Goal: Information Seeking & Learning: Compare options

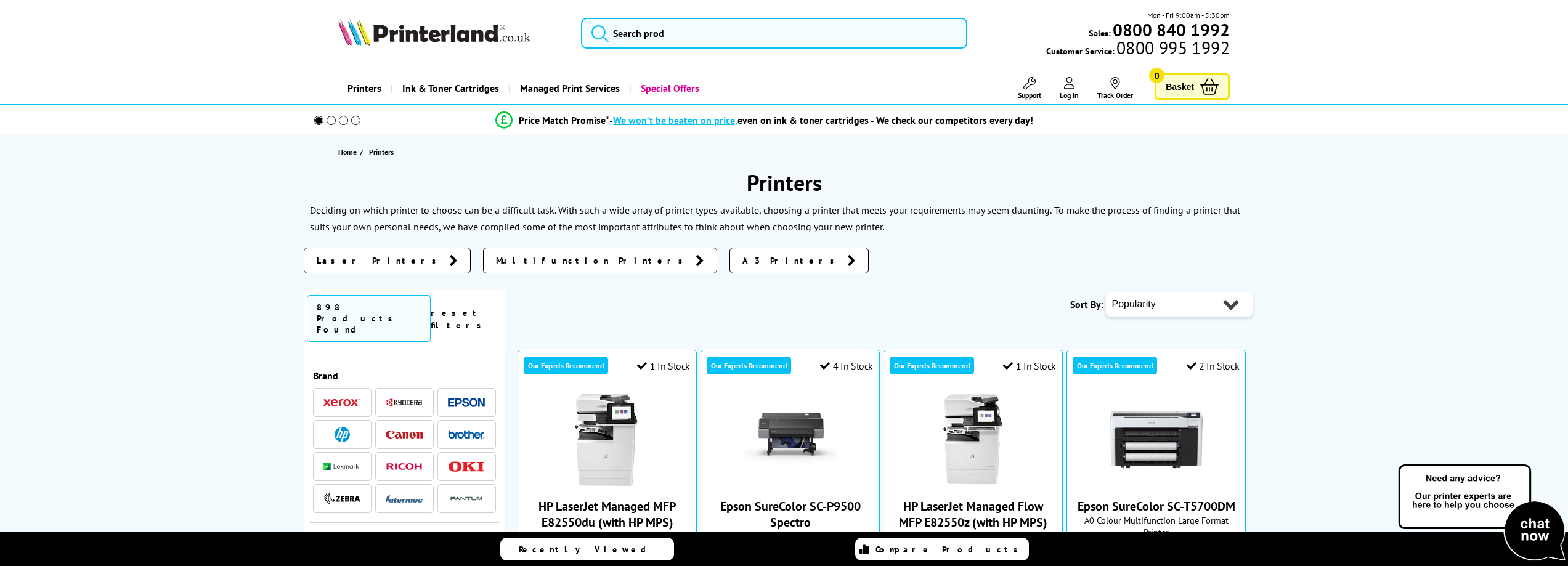
scroll to position [1262, 0]
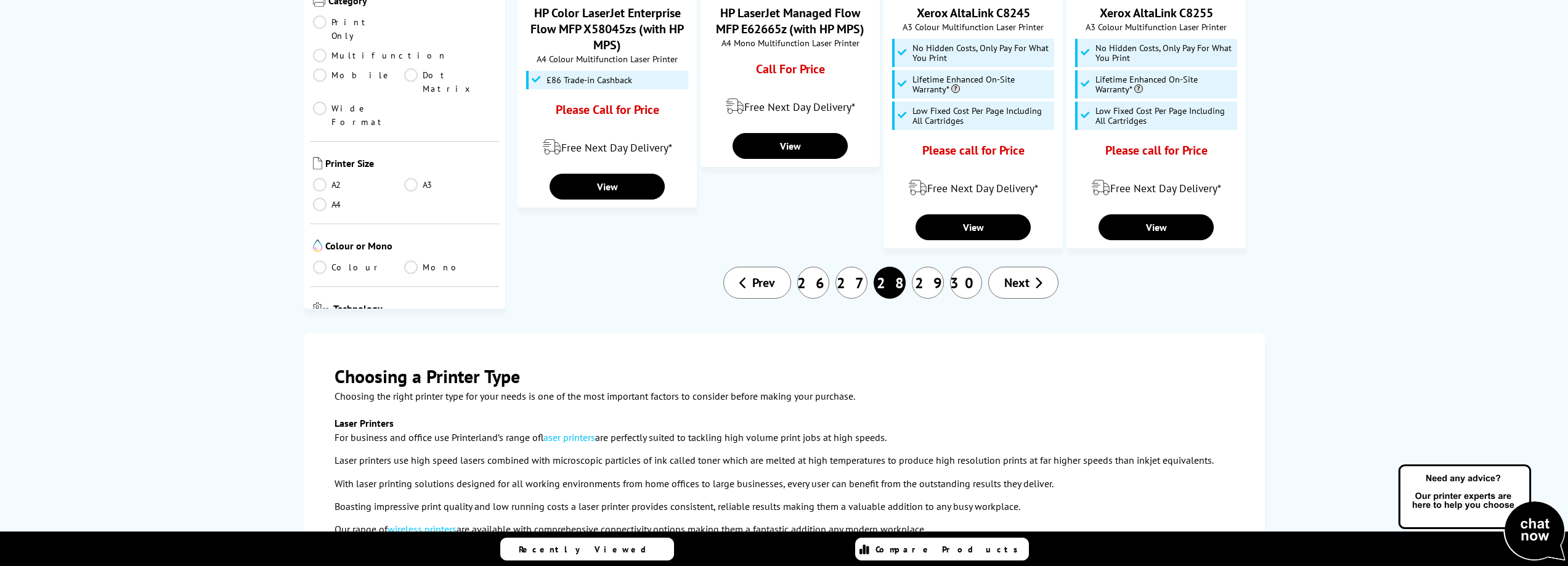
click at [1023, 283] on span "Next" at bounding box center [1016, 283] width 25 height 16
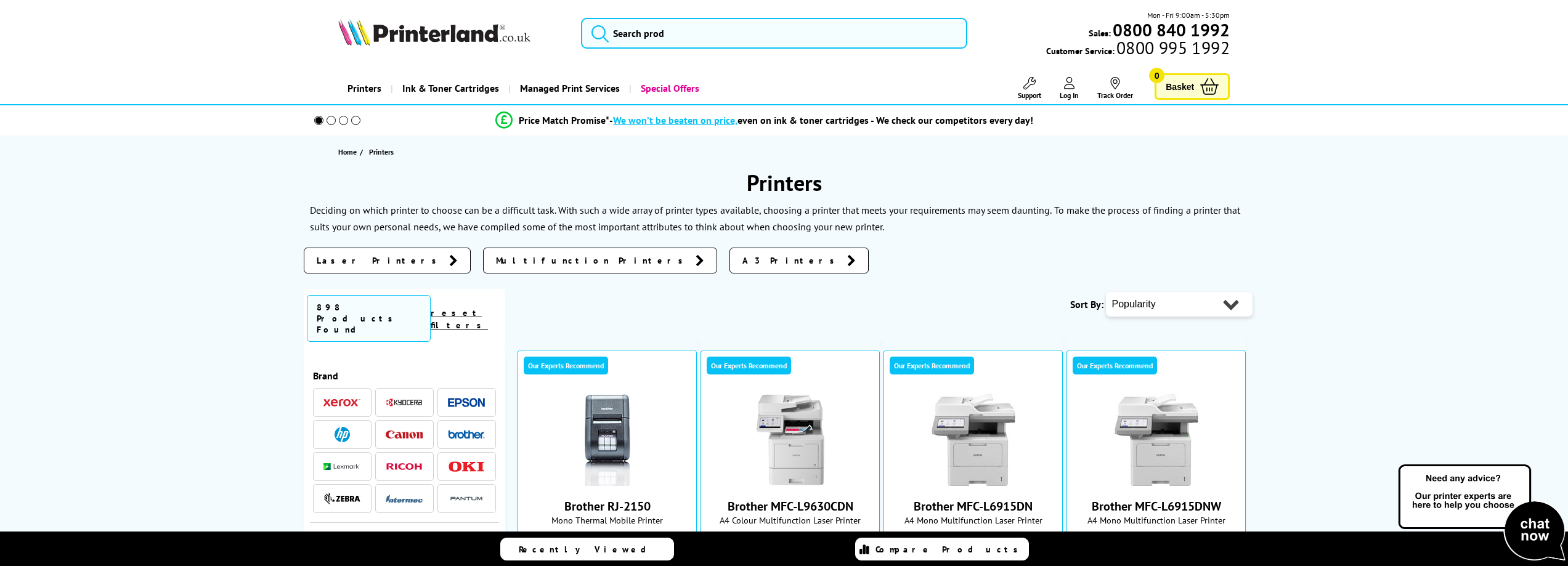
scroll to position [1177, 0]
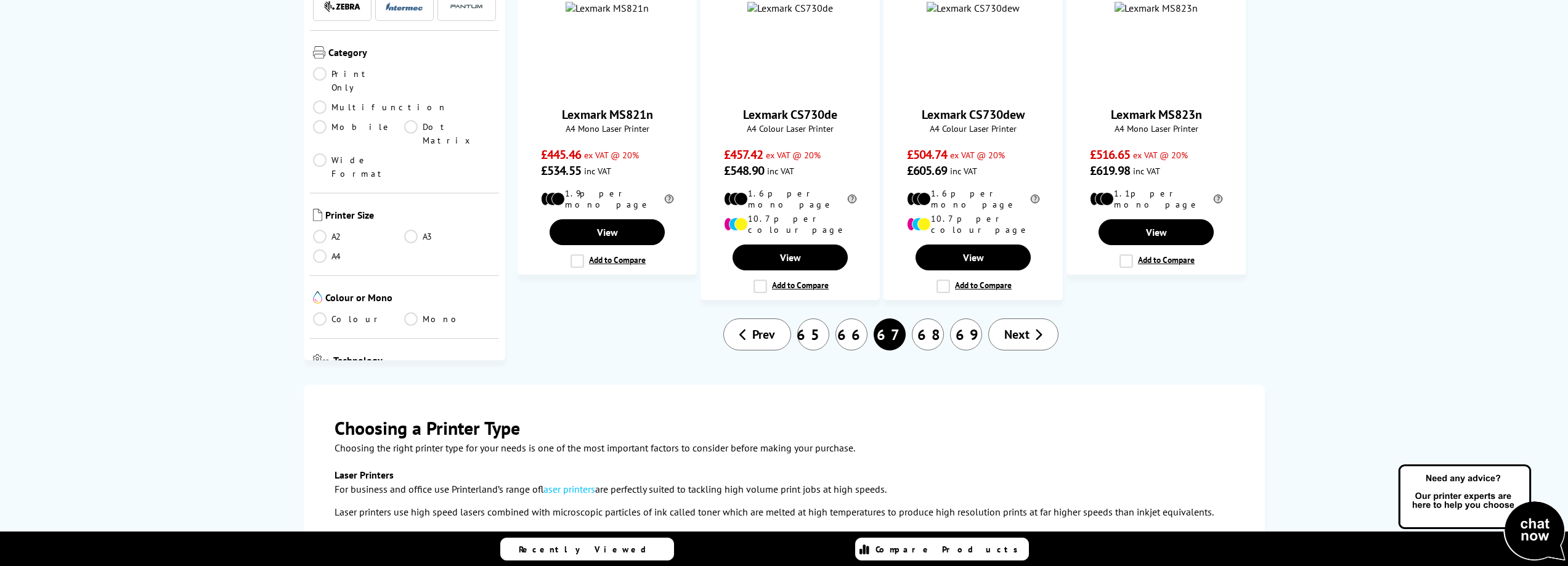
click at [1023, 326] on span "Next" at bounding box center [1016, 334] width 25 height 16
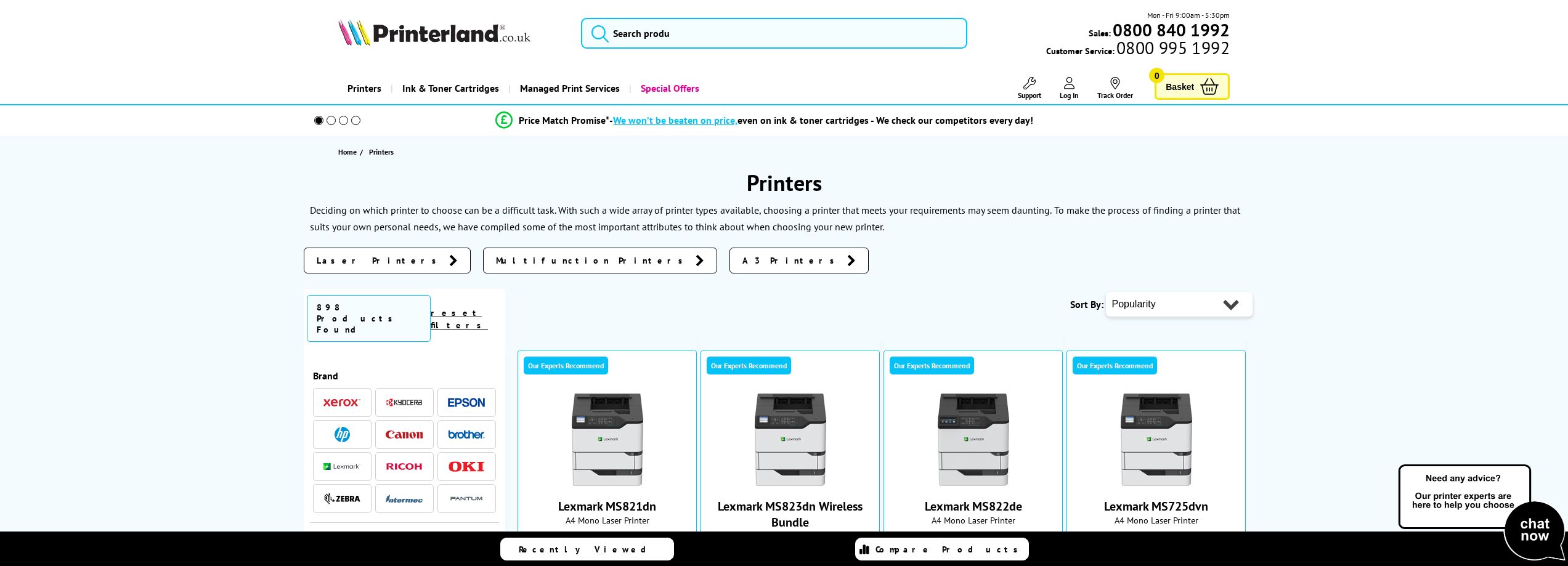
scroll to position [1109, 0]
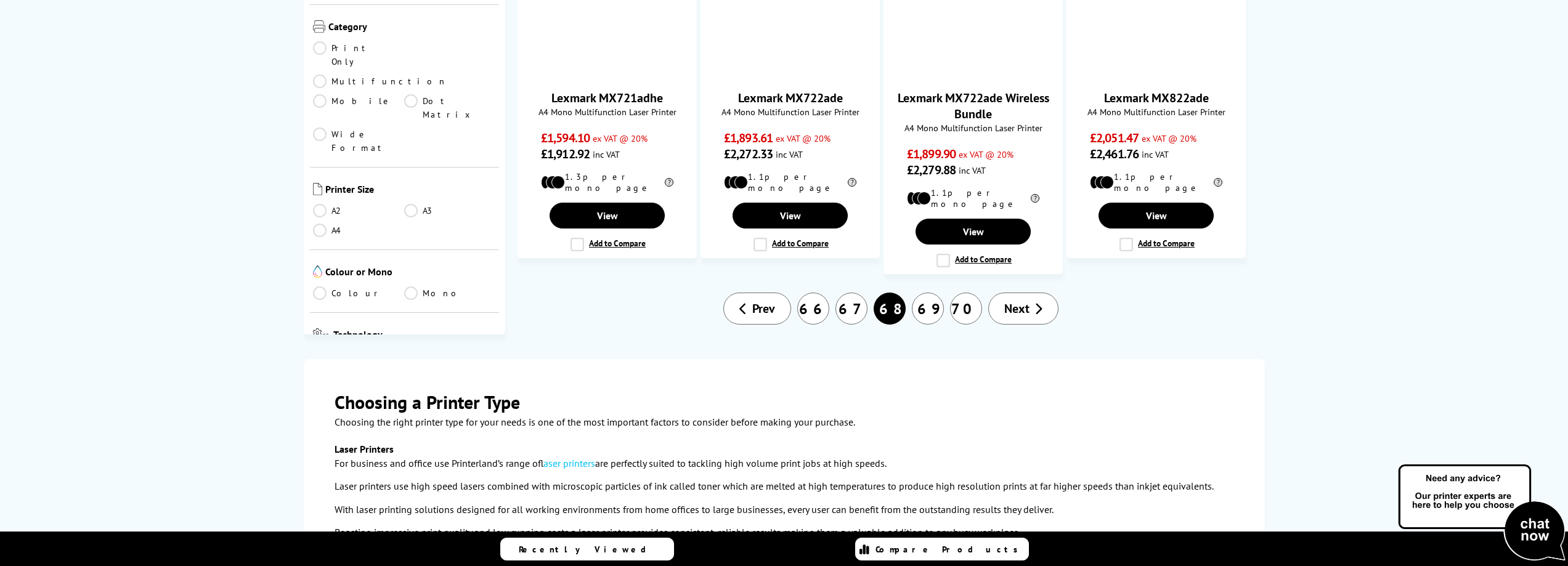
click at [1023, 300] on span "Next" at bounding box center [1016, 308] width 25 height 16
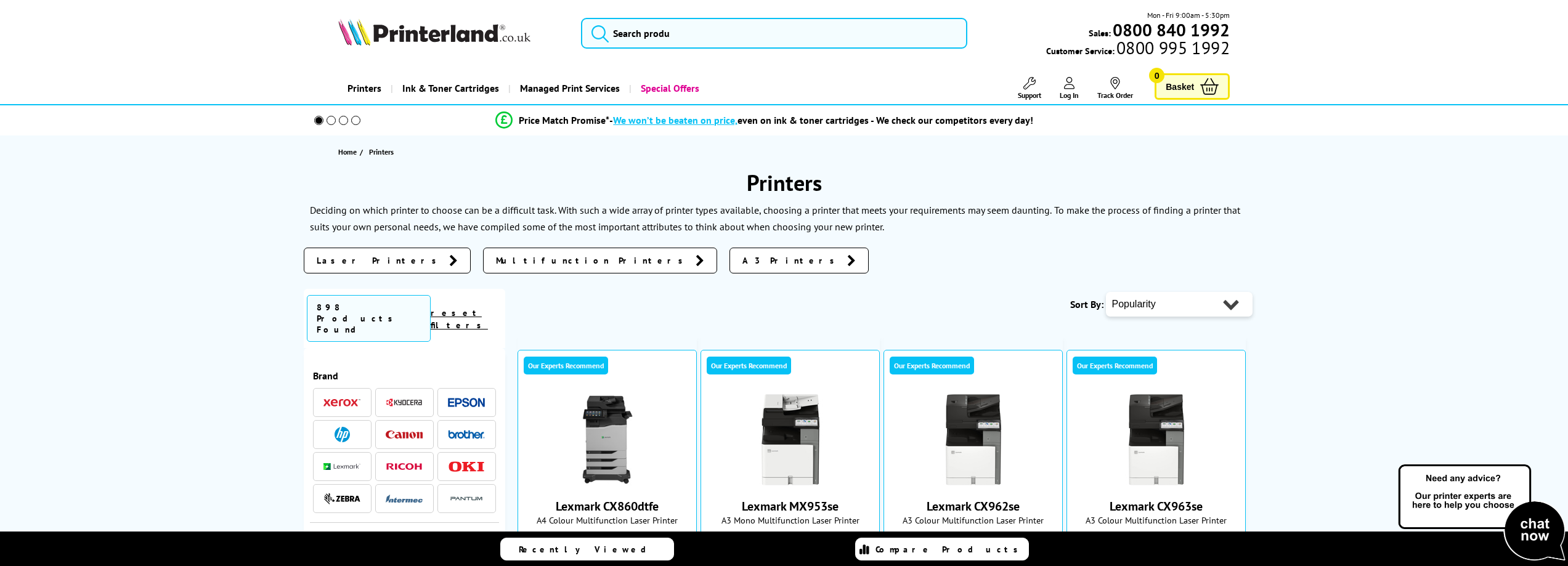
scroll to position [1111, 0]
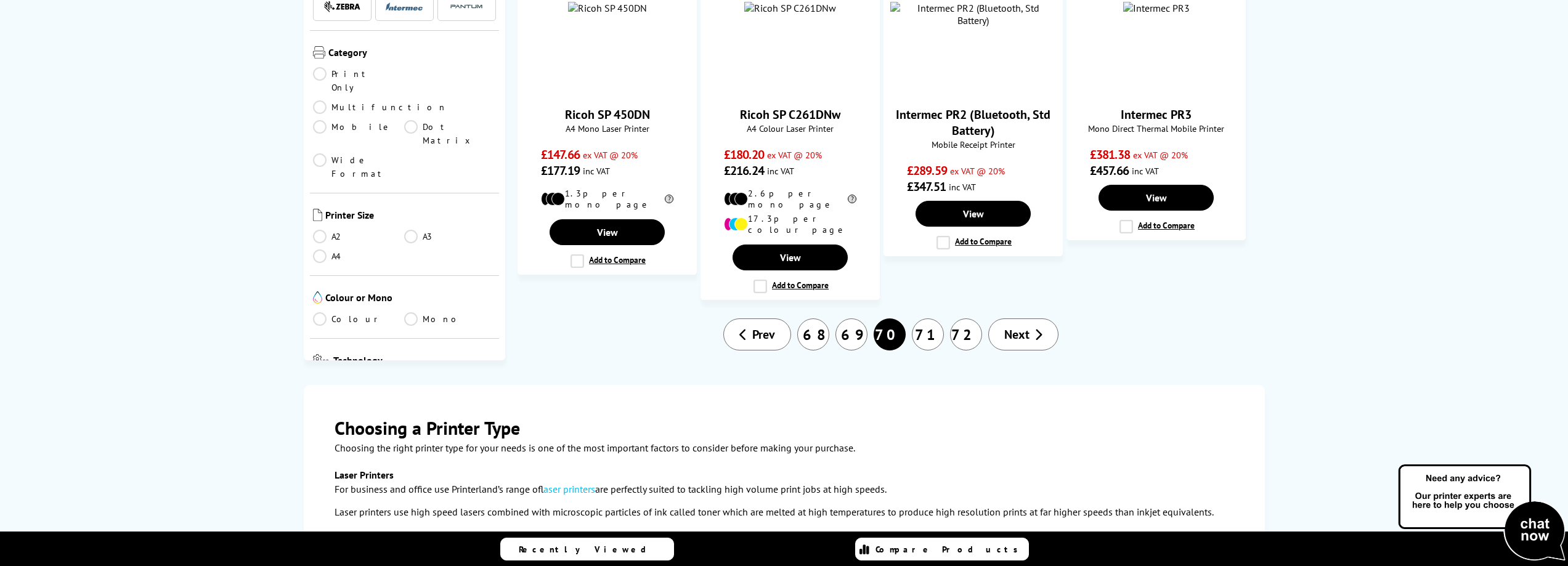
click at [1023, 326] on span "Next" at bounding box center [1016, 334] width 25 height 16
